Goal: Book appointment/travel/reservation

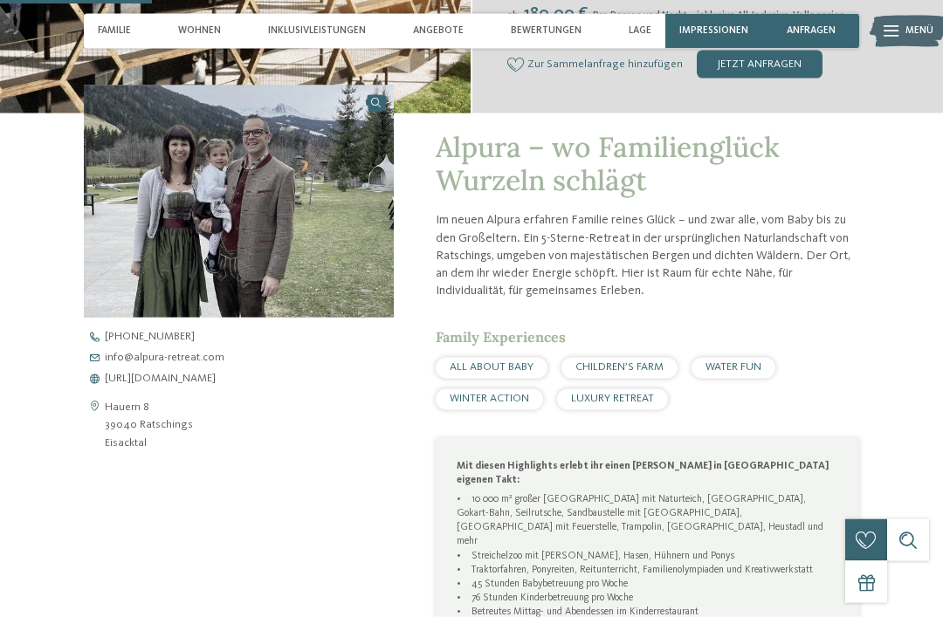
scroll to position [826, 0]
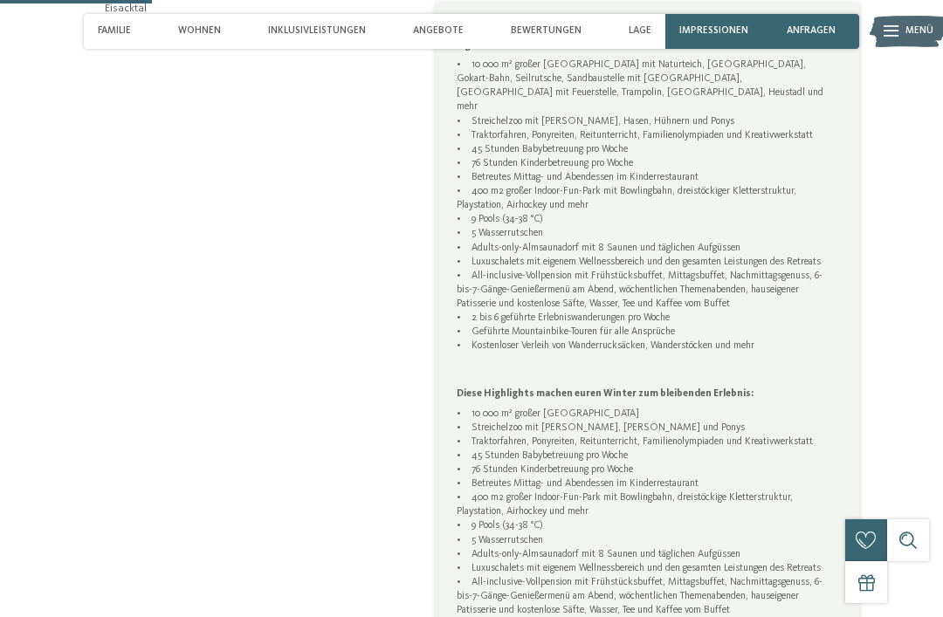
click at [902, 26] on img at bounding box center [907, 31] width 77 height 38
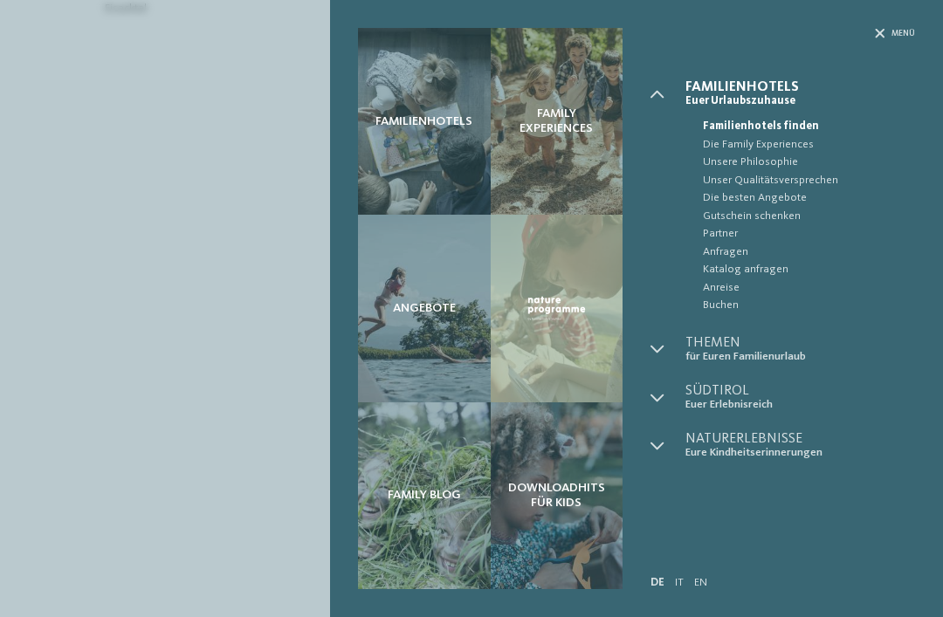
click at [731, 301] on span "Buchen" at bounding box center [809, 305] width 212 height 17
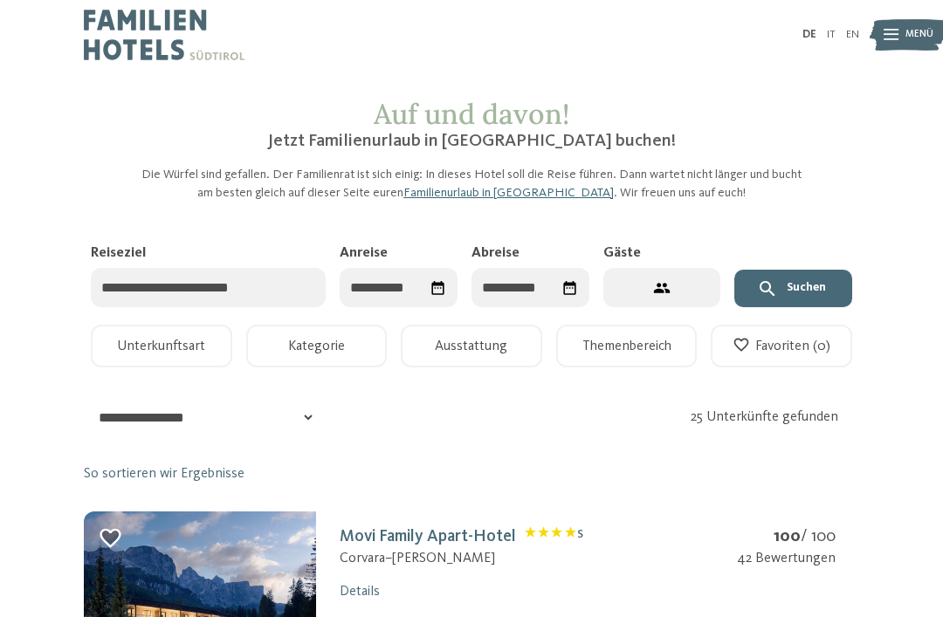
click at [418, 301] on input "Anreise" at bounding box center [398, 287] width 118 height 39
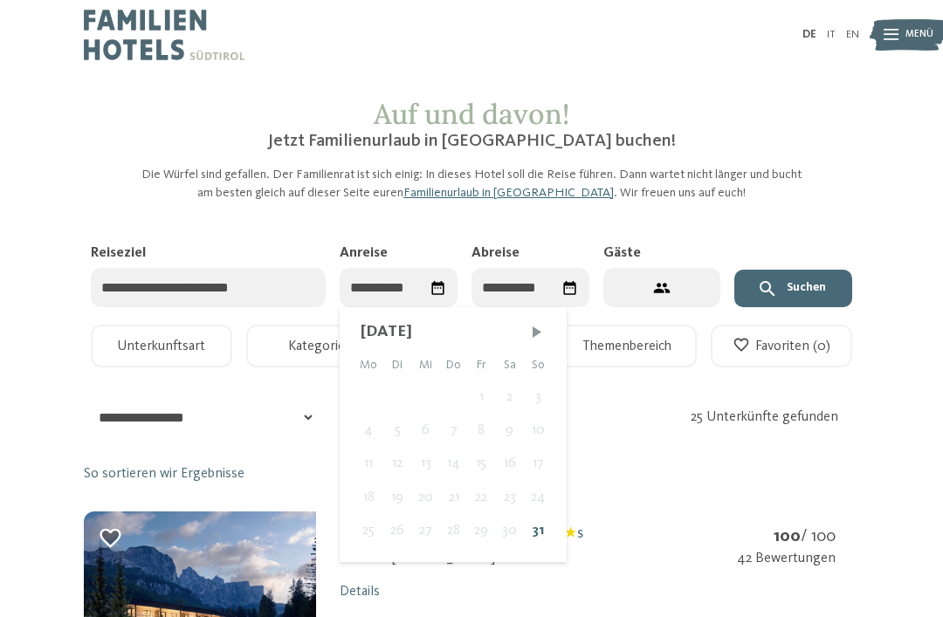
click at [540, 333] on span "Nächster Monat" at bounding box center [536, 331] width 17 height 17
click at [539, 332] on span "Nächster Monat" at bounding box center [535, 331] width 17 height 17
click at [544, 324] on div "[DATE]" at bounding box center [451, 332] width 196 height 23
click at [542, 324] on span "Nächster Monat" at bounding box center [533, 331] width 17 height 17
click at [542, 323] on span "Nächster Monat" at bounding box center [533, 331] width 17 height 17
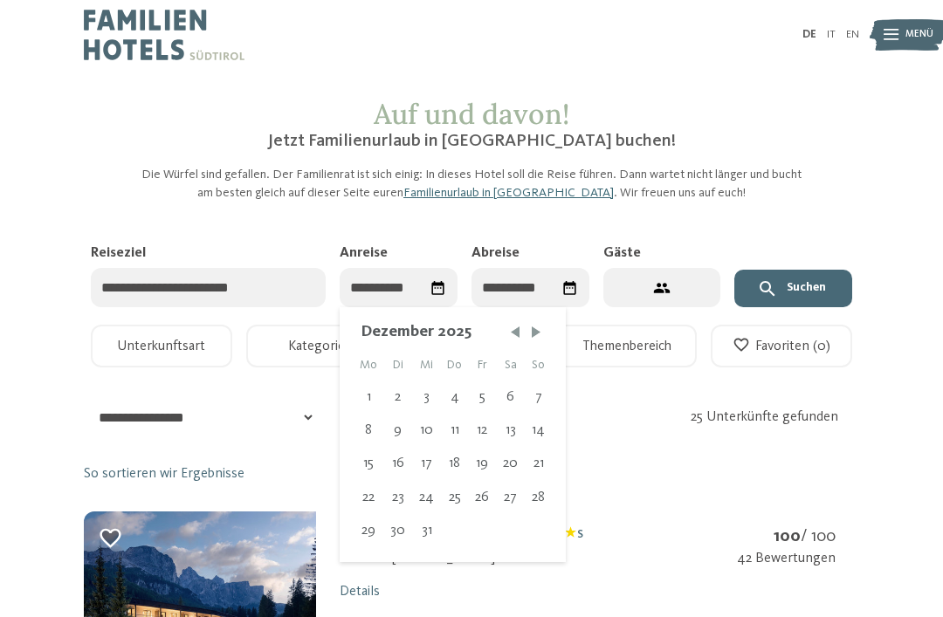
click at [542, 324] on span "Nächster Monat" at bounding box center [535, 331] width 17 height 17
click at [542, 324] on span "Nächster Monat" at bounding box center [534, 331] width 17 height 17
click at [540, 325] on span "Nächster Monat" at bounding box center [534, 331] width 17 height 17
click at [543, 326] on span "Nächster Monat" at bounding box center [533, 331] width 17 height 17
click at [542, 327] on span "Nächster Monat" at bounding box center [533, 331] width 17 height 17
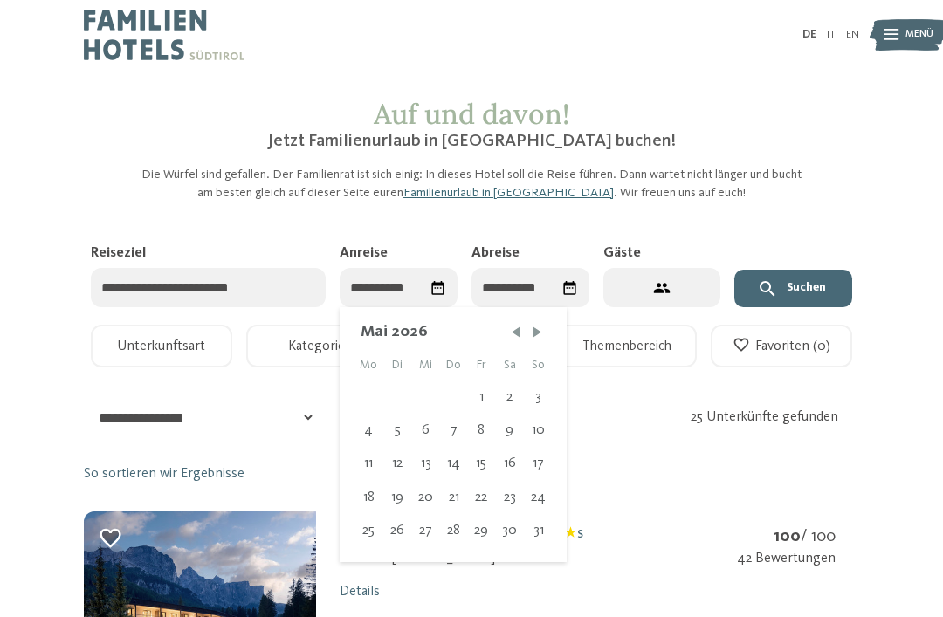
click at [542, 327] on span "Nächster Monat" at bounding box center [536, 331] width 17 height 17
click at [542, 326] on span "Nächster Monat" at bounding box center [536, 331] width 17 height 17
click at [372, 497] on div "20" at bounding box center [368, 497] width 30 height 33
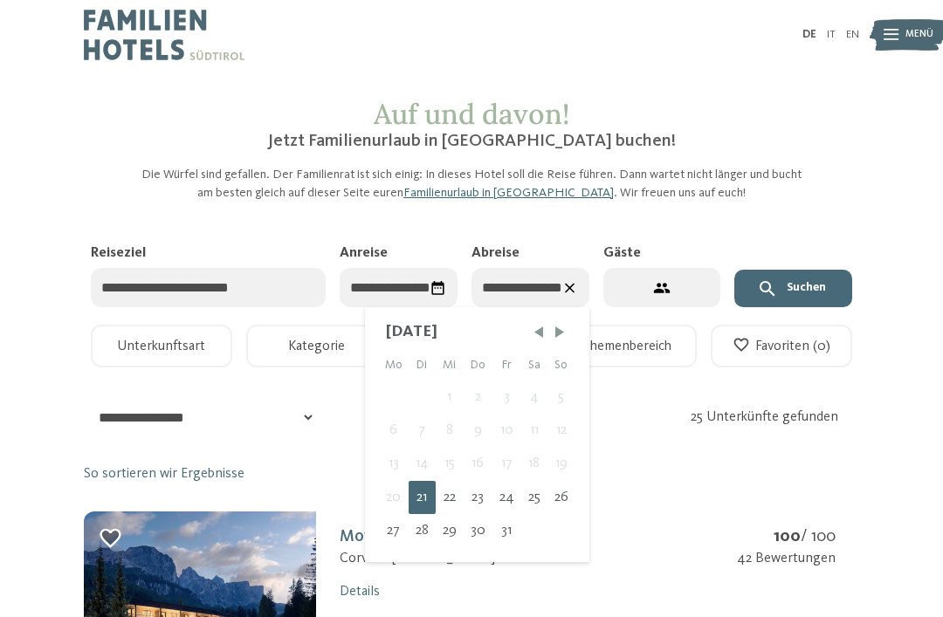
type input "**********"
click at [397, 526] on div "27" at bounding box center [394, 530] width 30 height 33
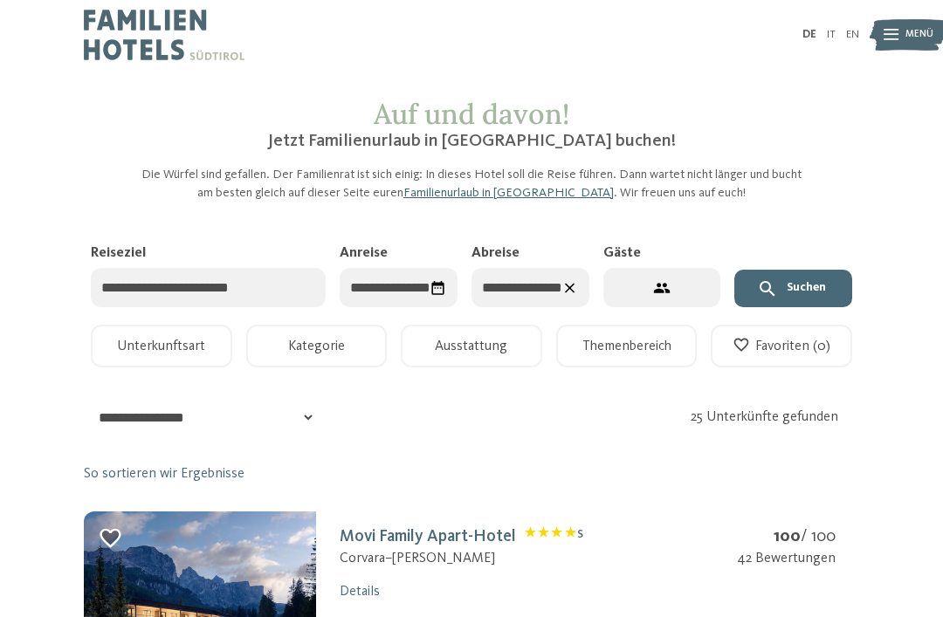
type input "**********"
click at [696, 289] on button "2 Gäste – 1 Zimmer" at bounding box center [662, 287] width 118 height 39
select select "*"
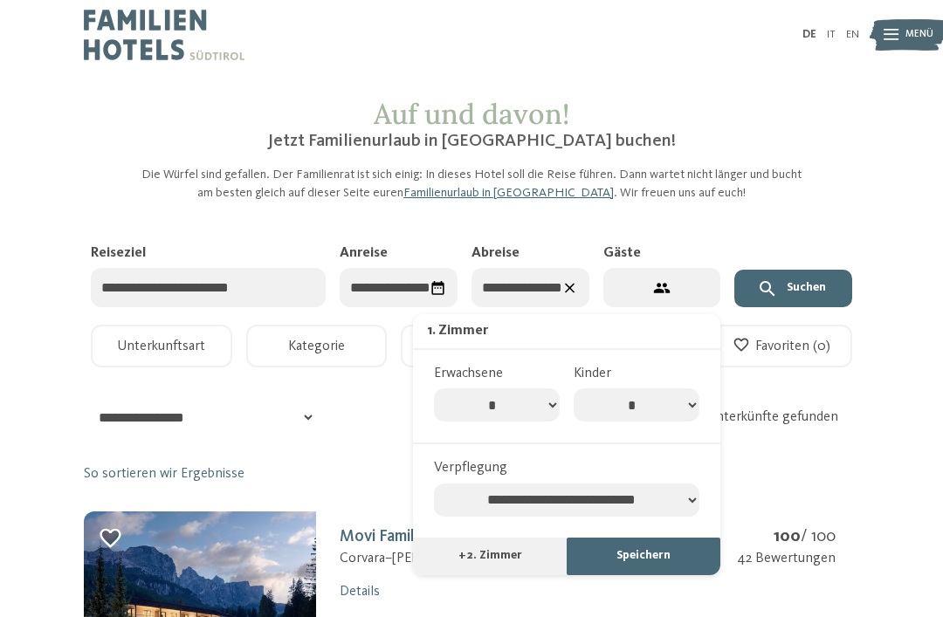
click at [668, 411] on select "* * * * * * * *" at bounding box center [636, 404] width 126 height 33
select select "*"
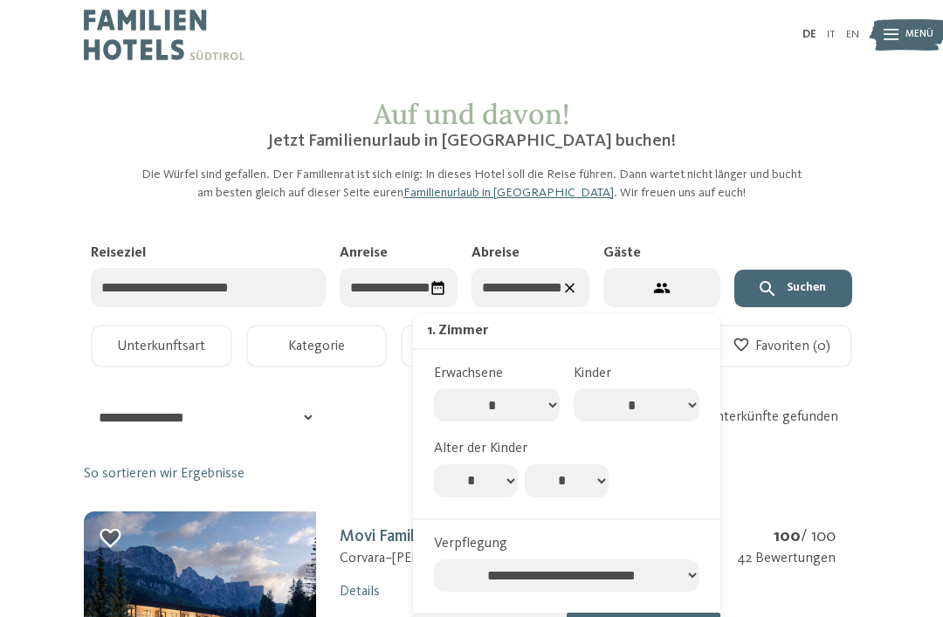
click at [499, 469] on select "* * * * * * * * * * ** ** ** ** ** ** ** **" at bounding box center [476, 480] width 84 height 33
select select "*"
click at [601, 473] on select "* * * * * * * * * * ** ** ** ** ** ** ** **" at bounding box center [566, 480] width 84 height 33
select select "*"
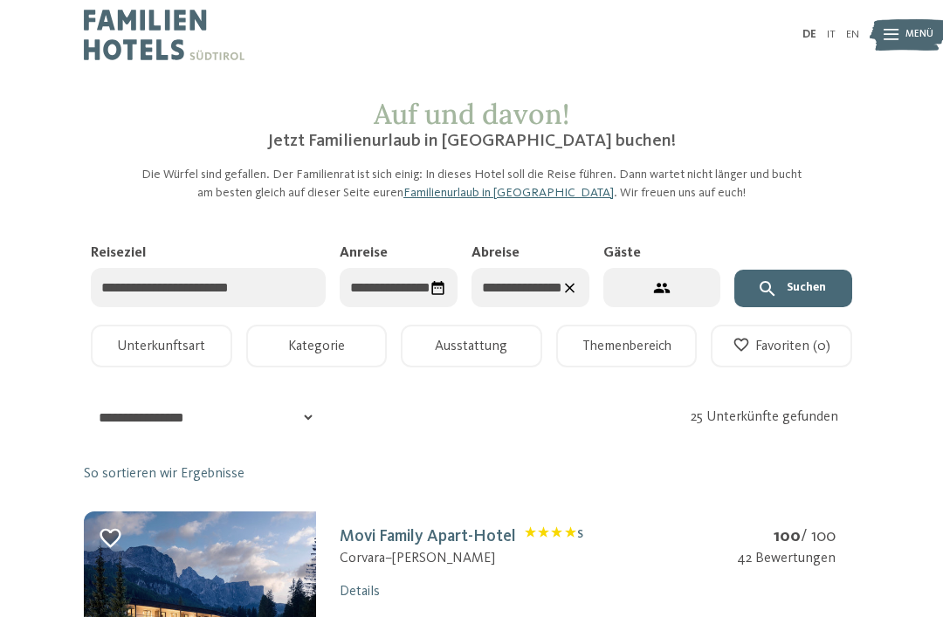
click at [826, 290] on button "Suchen" at bounding box center [793, 289] width 118 height 38
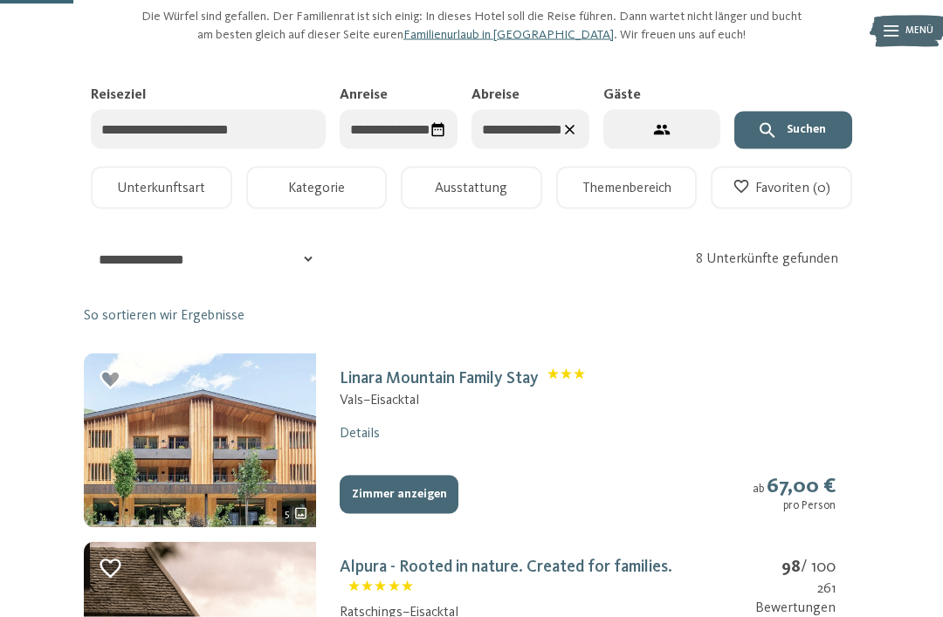
scroll to position [158, 0]
click at [449, 188] on button "Ausstattung" at bounding box center [471, 188] width 141 height 43
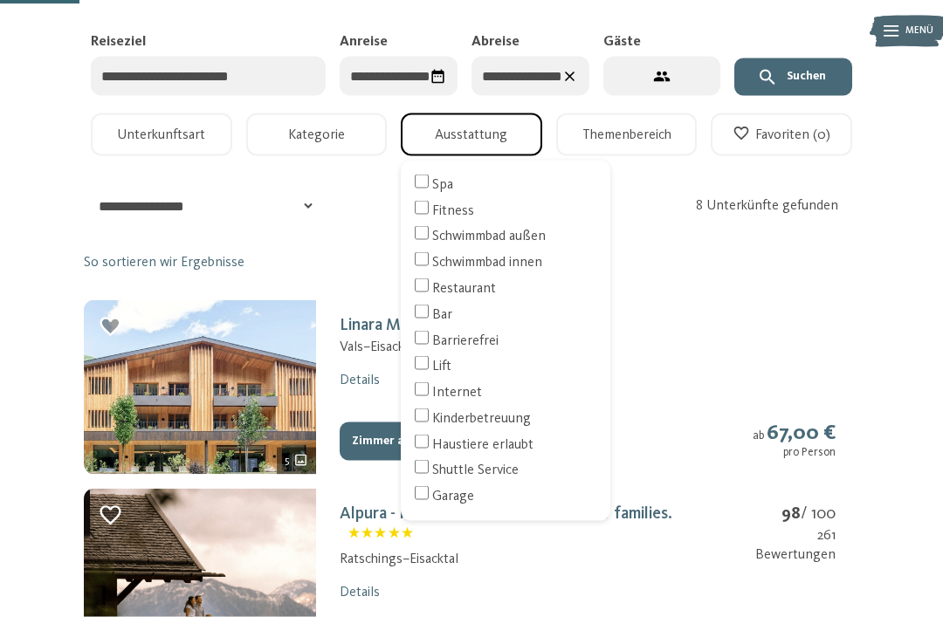
scroll to position [213, 0]
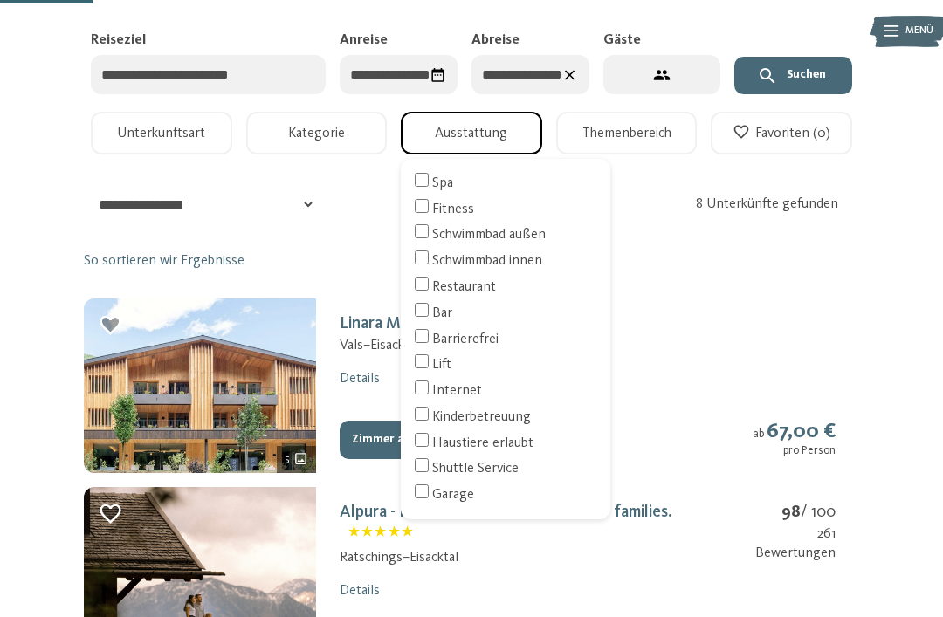
click at [514, 414] on div "Kinderbetreuung" at bounding box center [506, 417] width 182 height 20
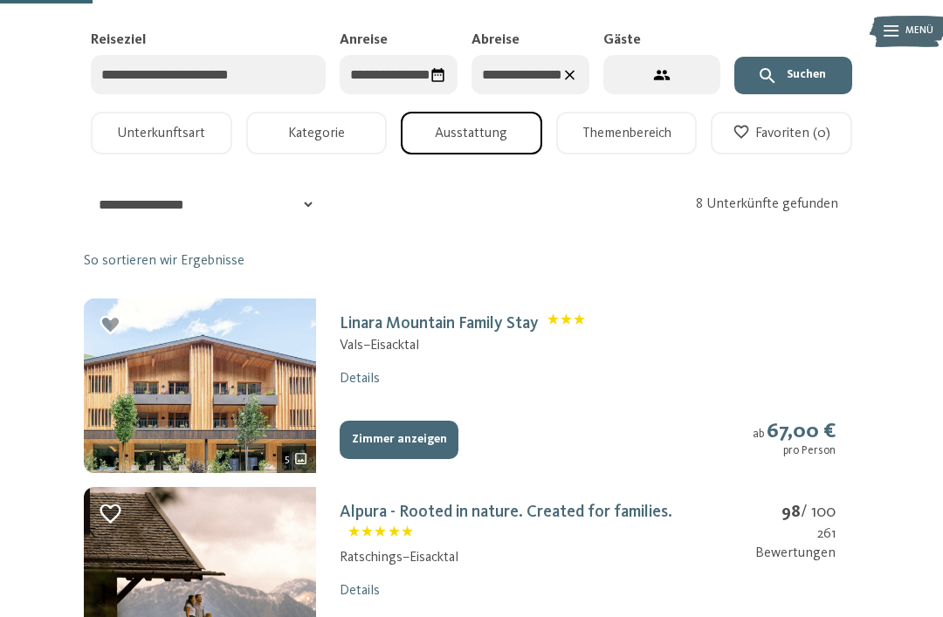
click at [642, 129] on button "Themenbereich" at bounding box center [626, 133] width 141 height 43
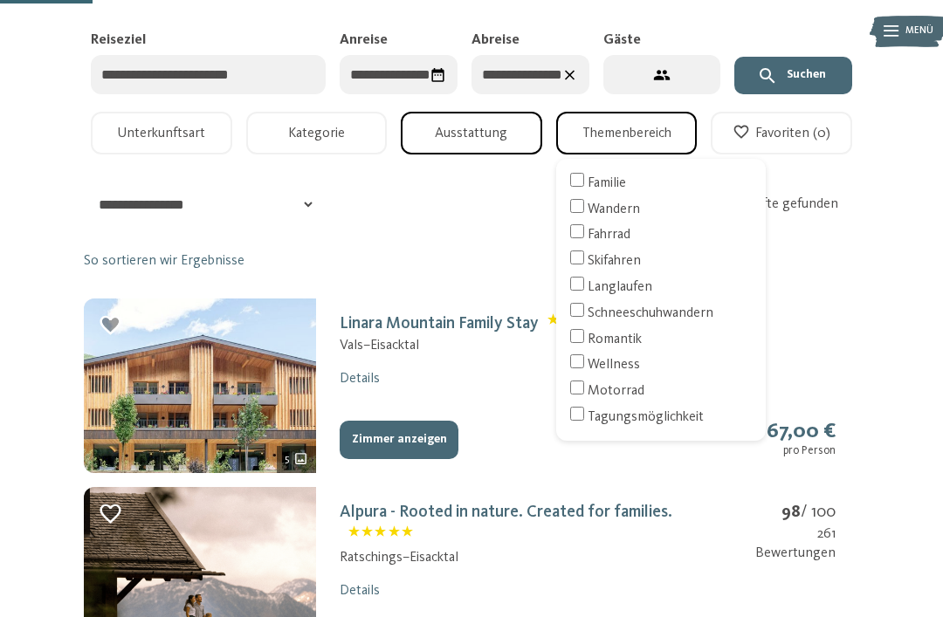
click at [651, 141] on button "Themenbereich" at bounding box center [626, 133] width 141 height 43
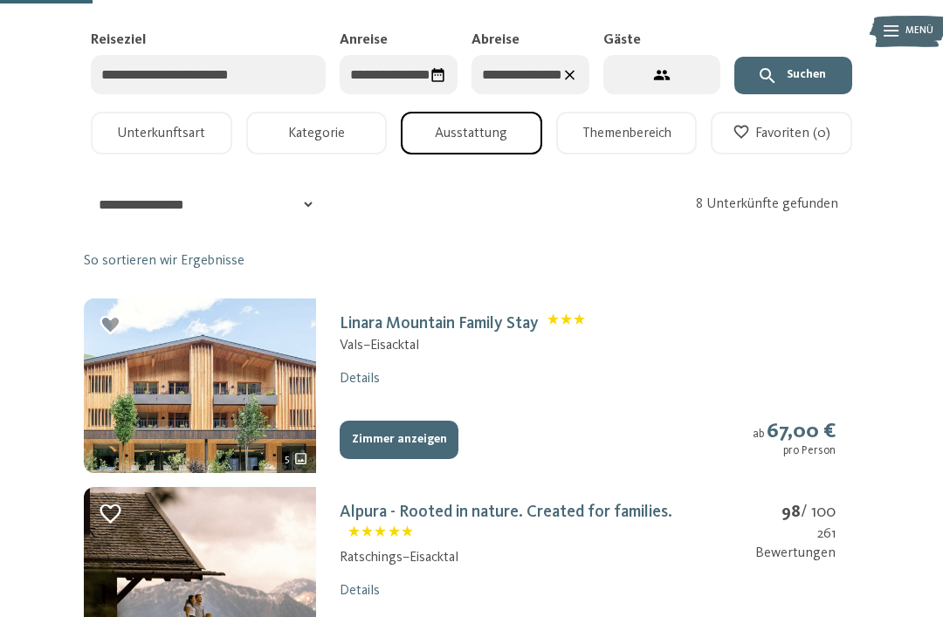
click at [661, 129] on button "Themenbereich" at bounding box center [626, 133] width 141 height 43
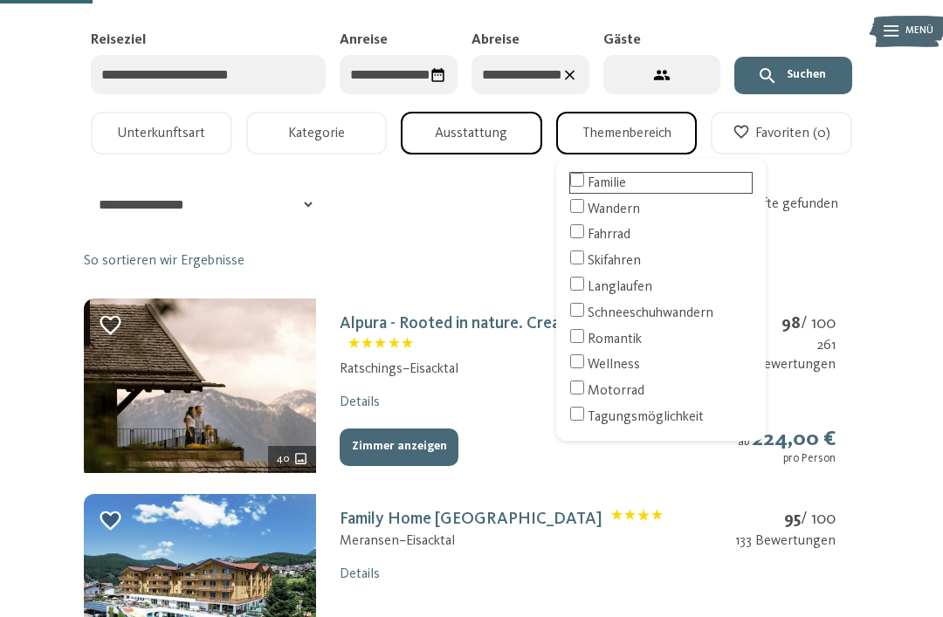
click at [647, 134] on button "Themenbereich" at bounding box center [626, 133] width 141 height 43
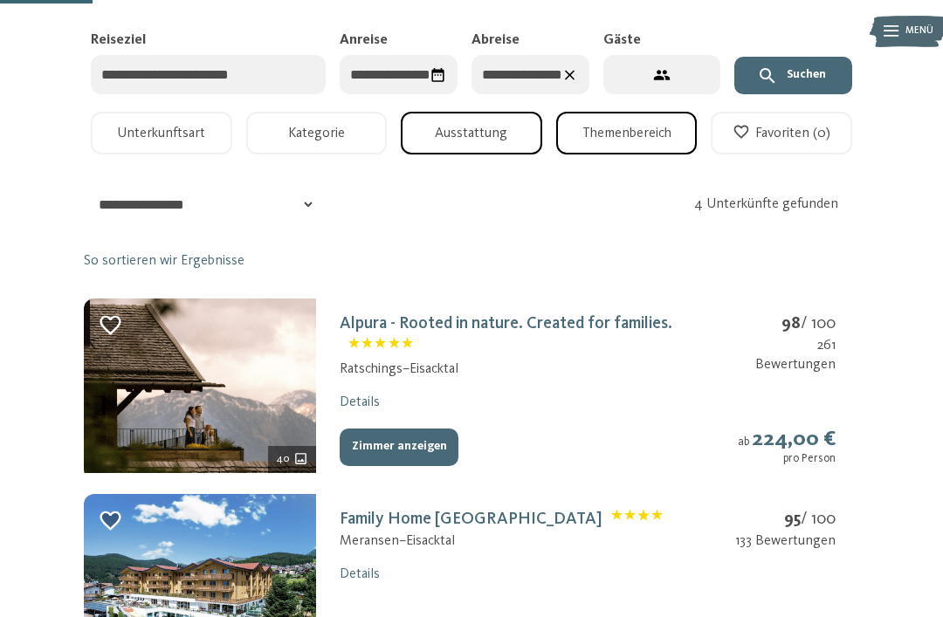
click at [201, 380] on img at bounding box center [200, 385] width 232 height 175
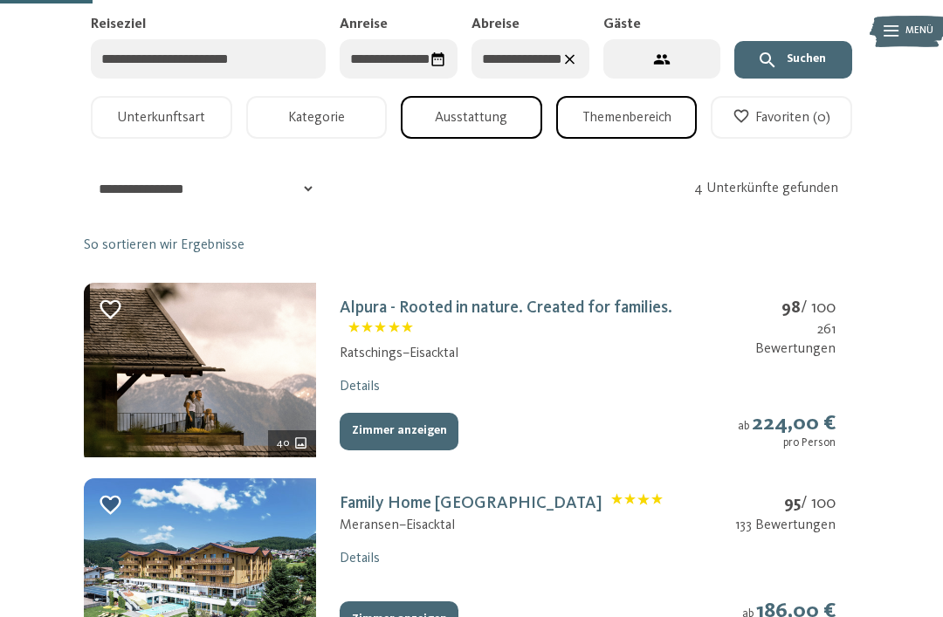
select select "*"
select select "**********"
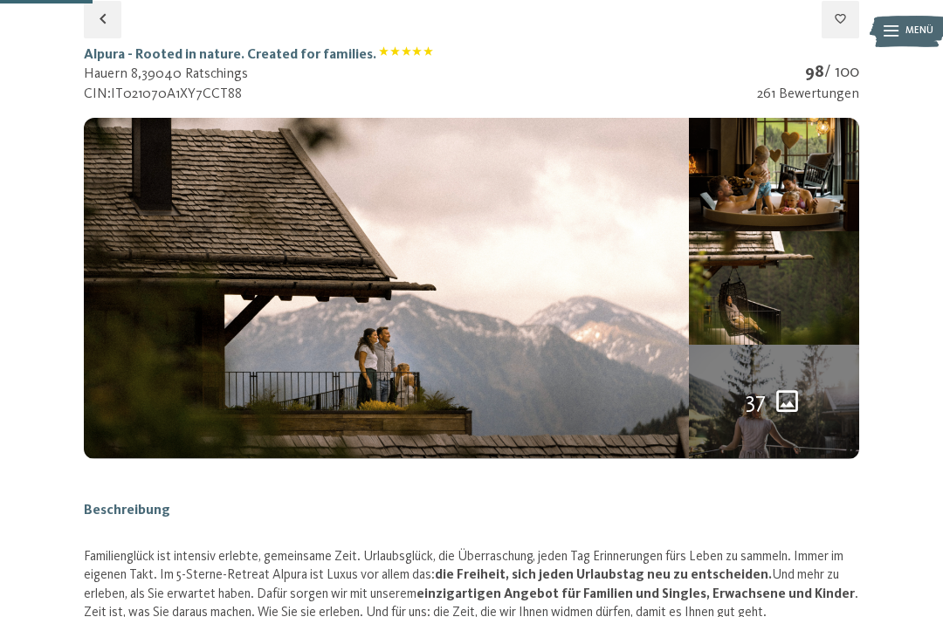
click at [810, 414] on div "37" at bounding box center [774, 401] width 170 height 113
click at [929, 17] on div "Menü" at bounding box center [919, 31] width 28 height 35
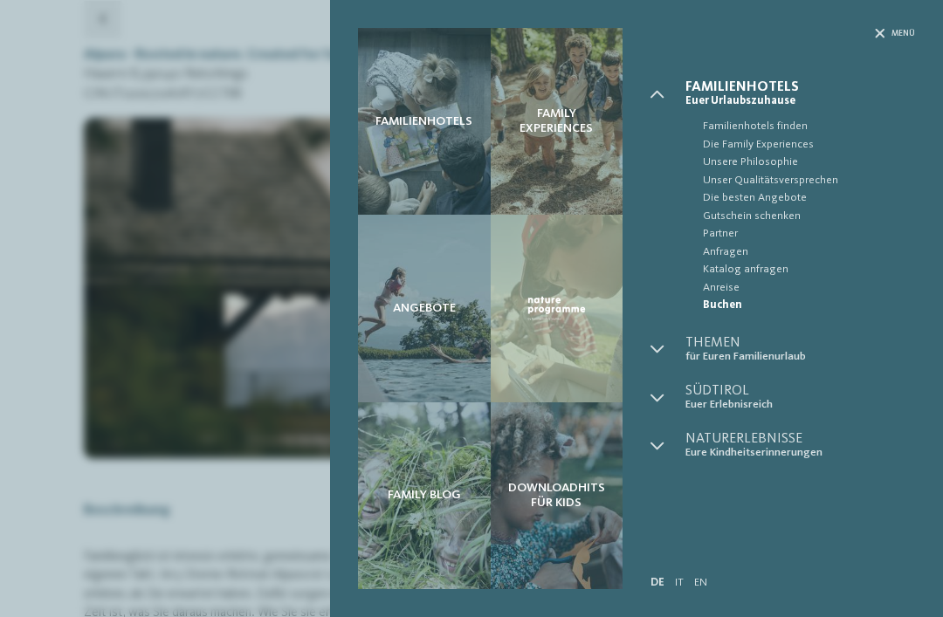
click at [97, 504] on div "Familienhotels Family Experiences Angebote" at bounding box center [471, 308] width 943 height 617
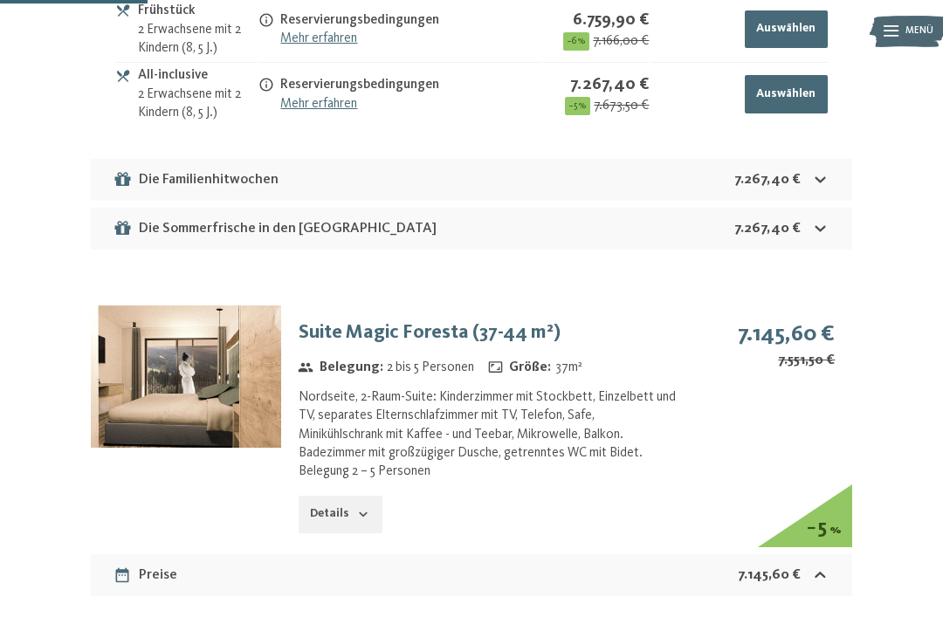
scroll to position [2762, 0]
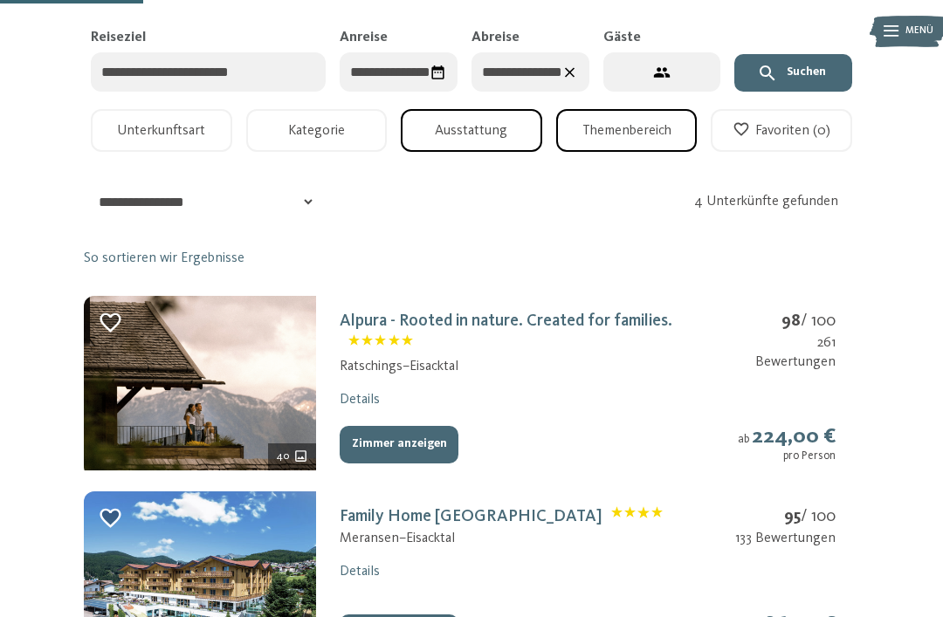
scroll to position [215, 0]
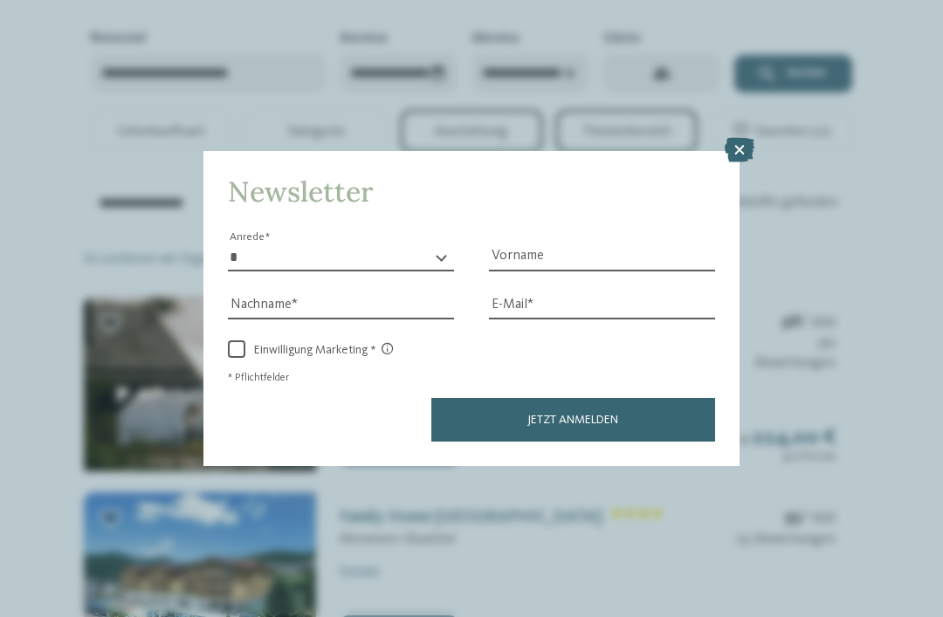
click at [740, 138] on icon at bounding box center [739, 150] width 30 height 24
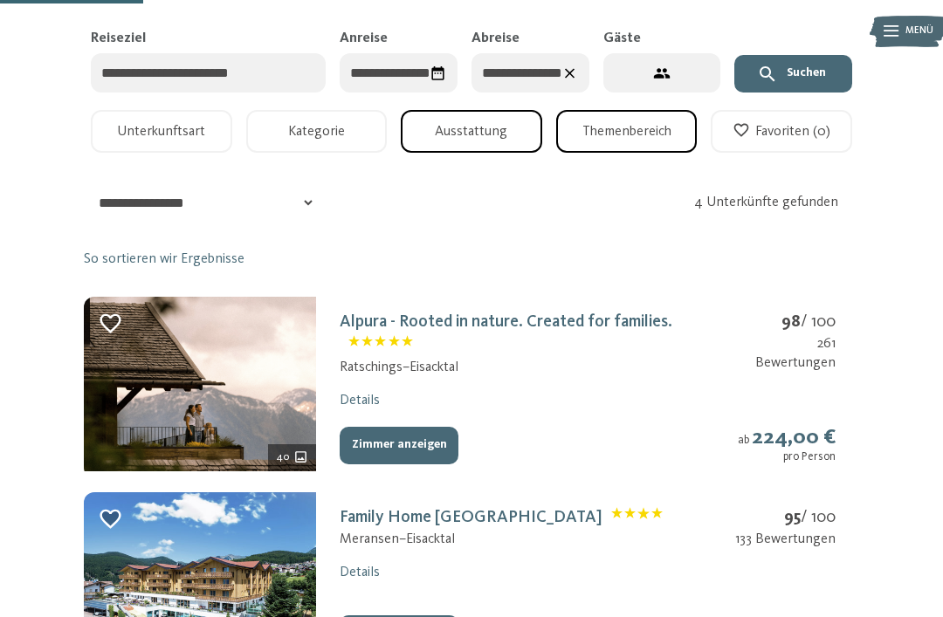
click at [314, 186] on div "**********" at bounding box center [471, 203] width 775 height 38
click at [308, 191] on select "**********" at bounding box center [201, 203] width 230 height 34
select select "*"
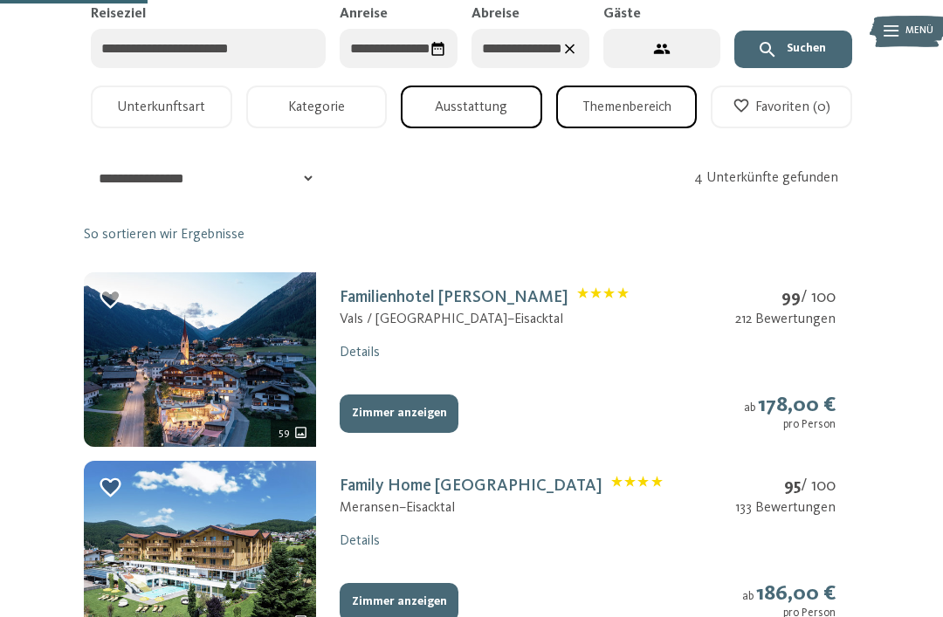
scroll to position [243, 0]
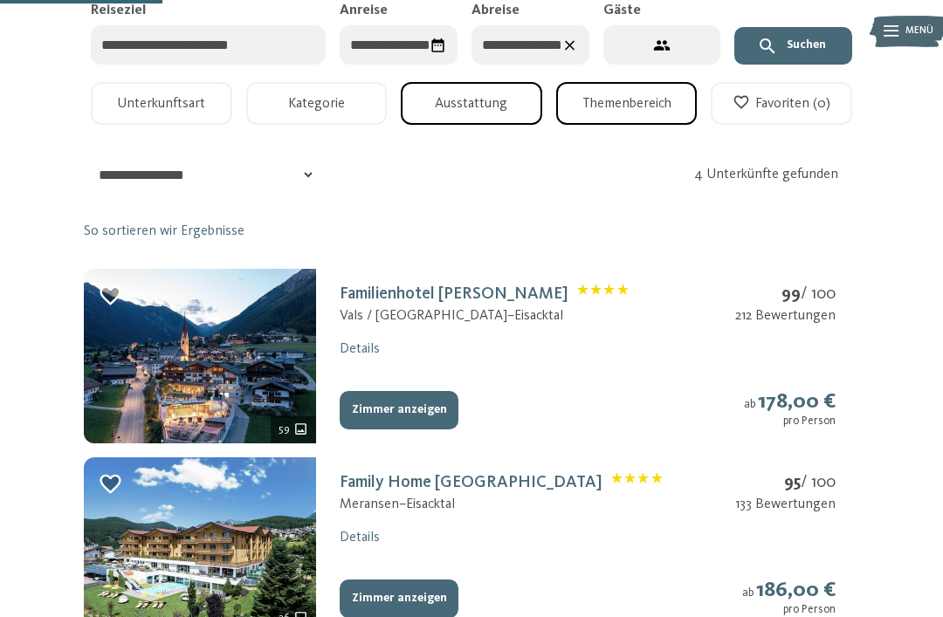
click at [180, 362] on img at bounding box center [200, 356] width 232 height 175
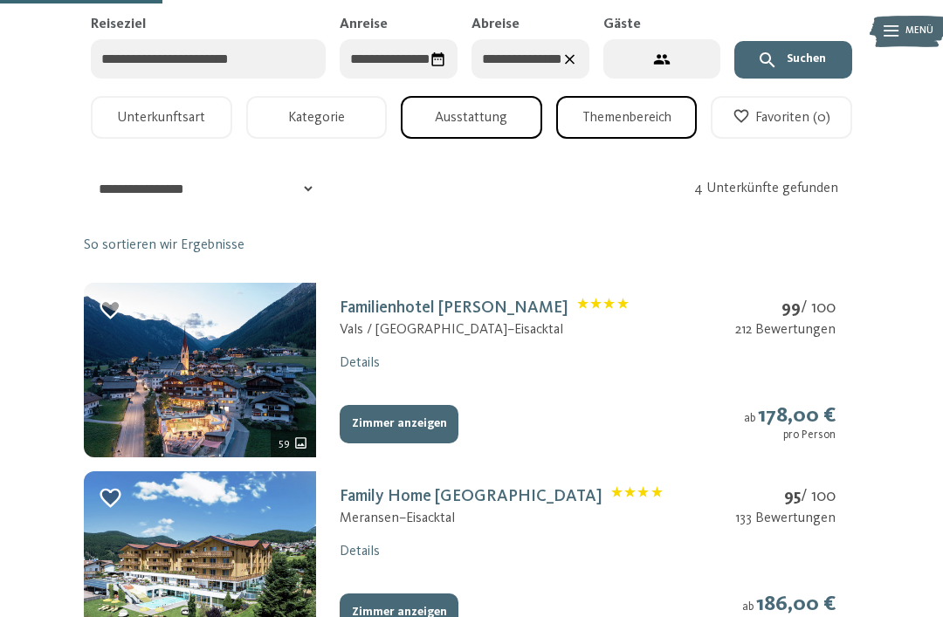
select select "*"
select select "**********"
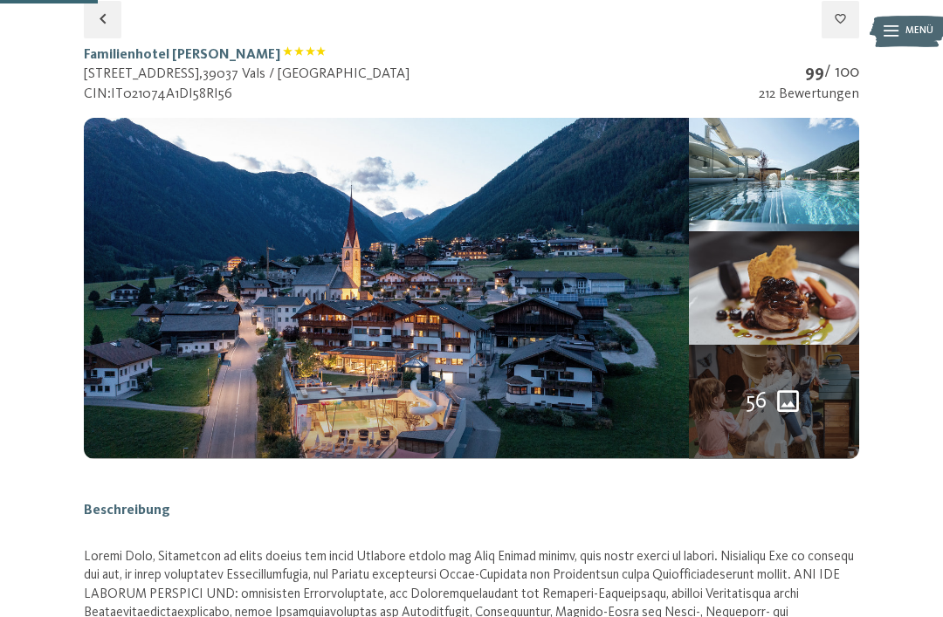
click at [793, 405] on icon "56 weitere Bilder" at bounding box center [788, 401] width 22 height 22
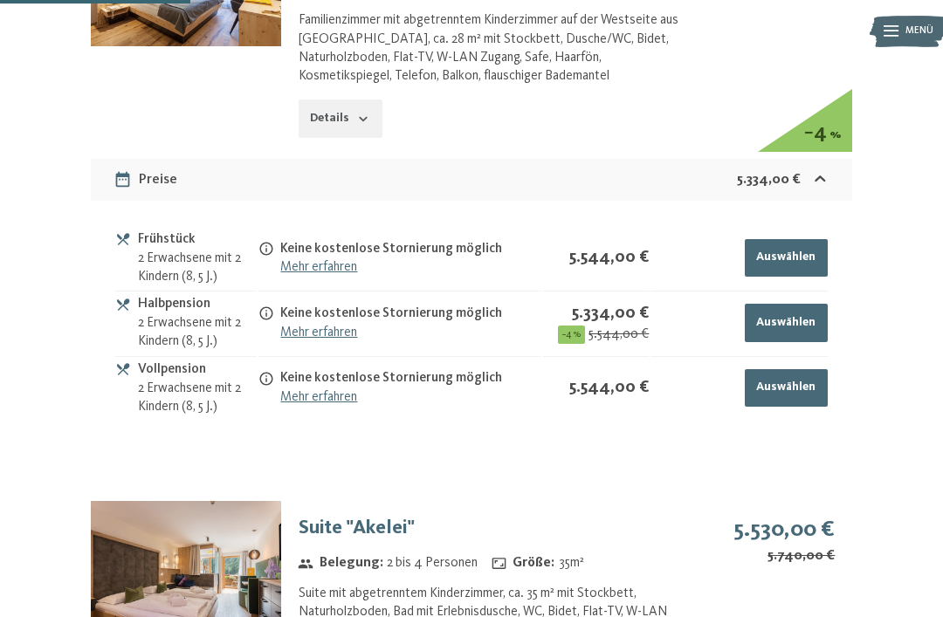
select select "*"
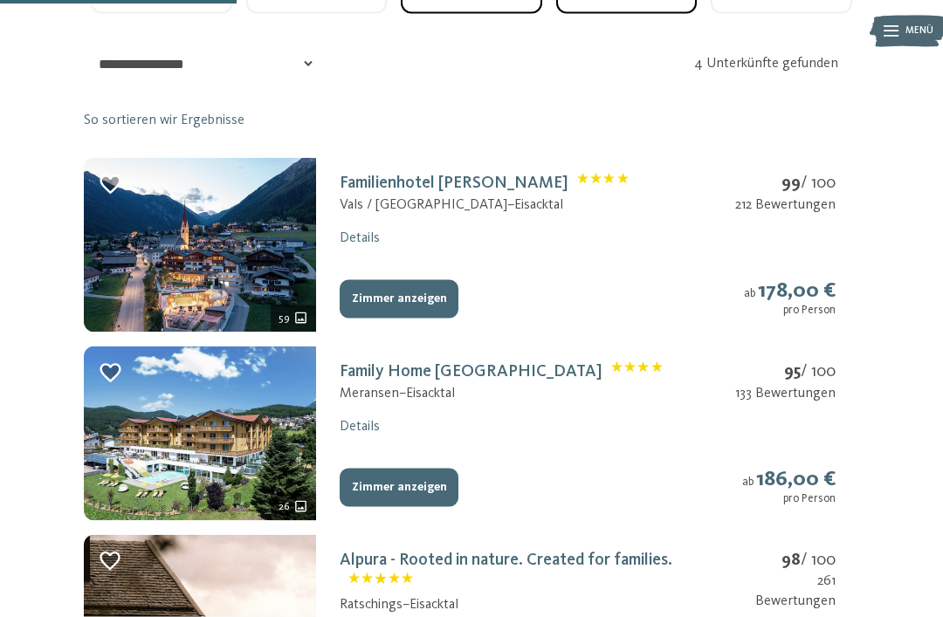
scroll to position [355, 0]
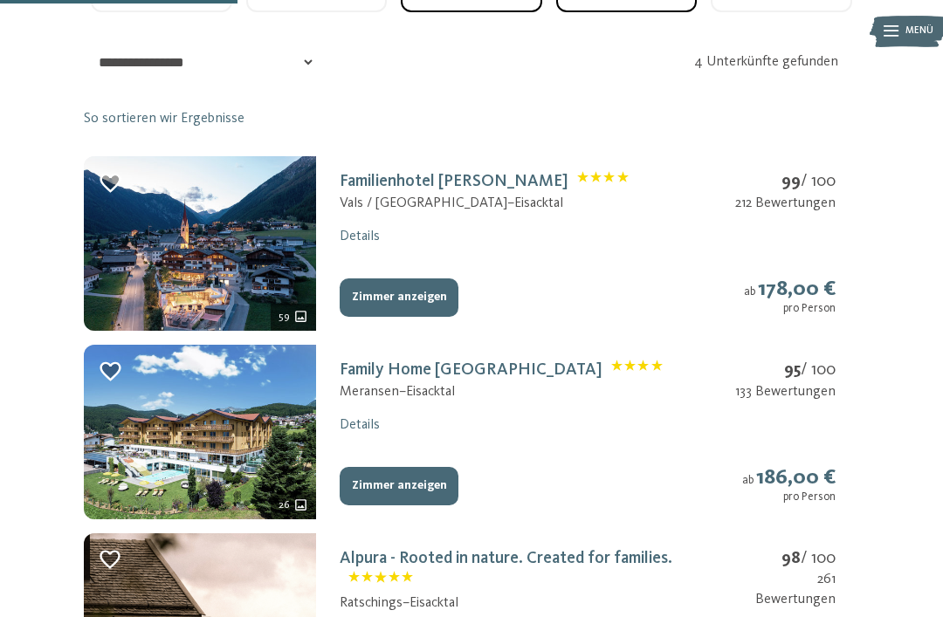
click at [376, 382] on div "Meransen – [GEOGRAPHIC_DATA]" at bounding box center [500, 391] width 323 height 19
click at [358, 364] on link "Family Home [GEOGRAPHIC_DATA]" at bounding box center [500, 369] width 323 height 17
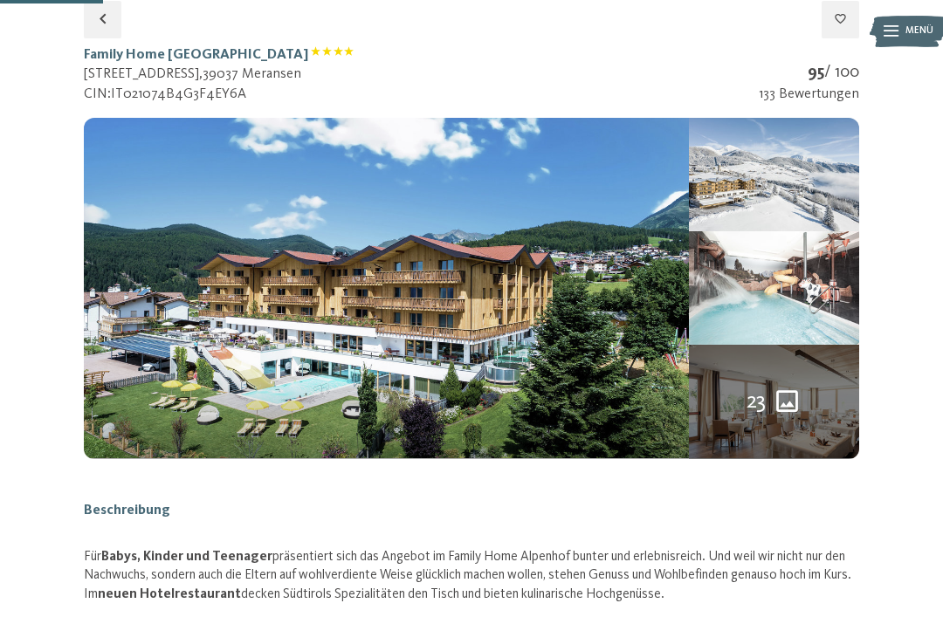
select select "*"
select select "**********"
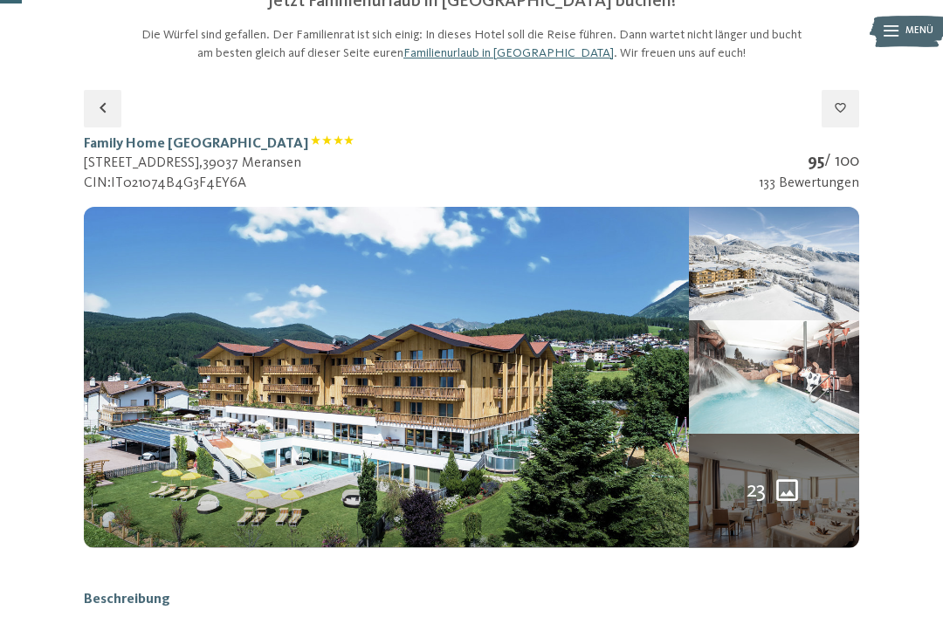
scroll to position [139, 0]
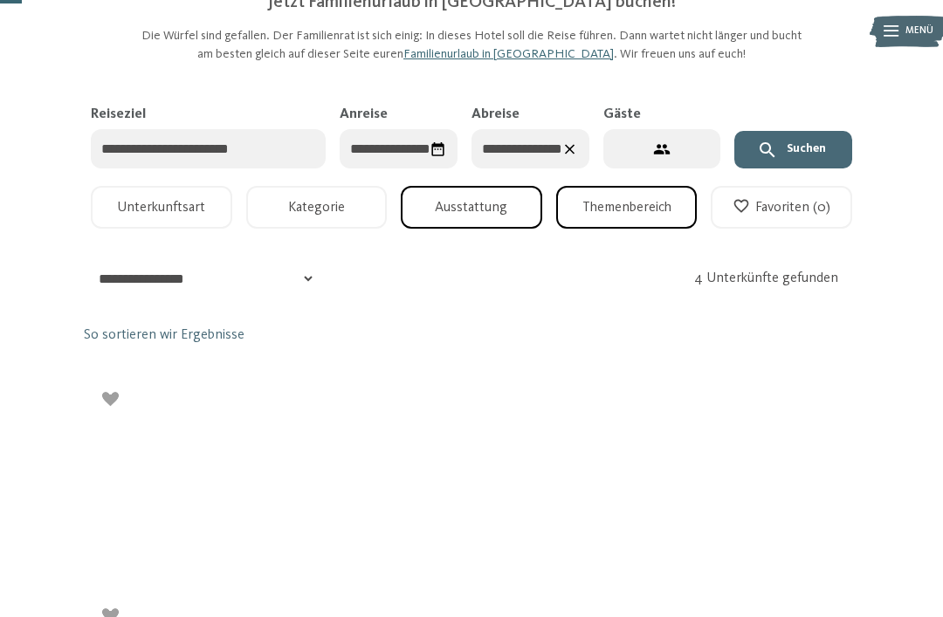
select select "*"
